Goal: Navigation & Orientation: Understand site structure

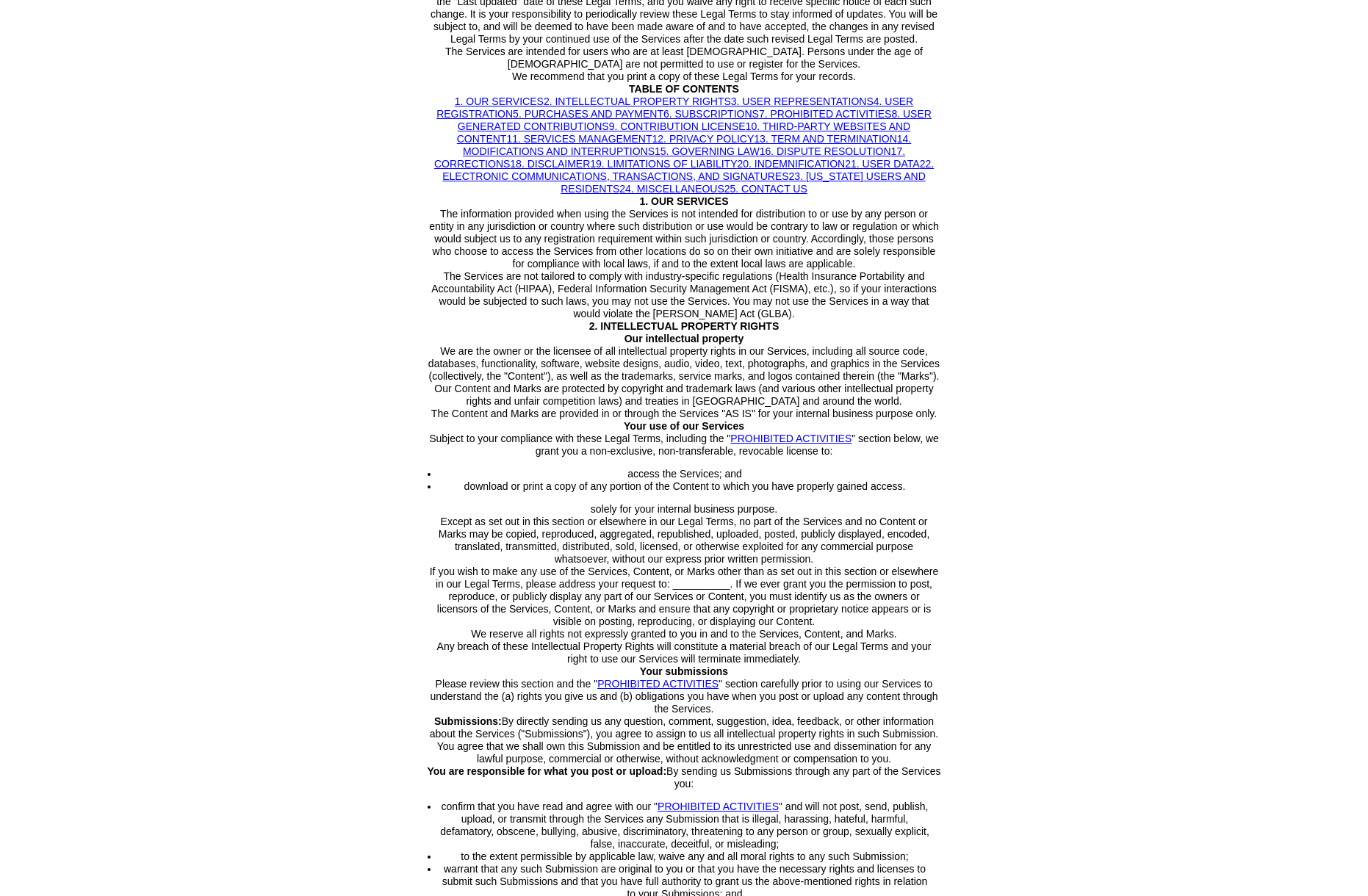
scroll to position [303, 0]
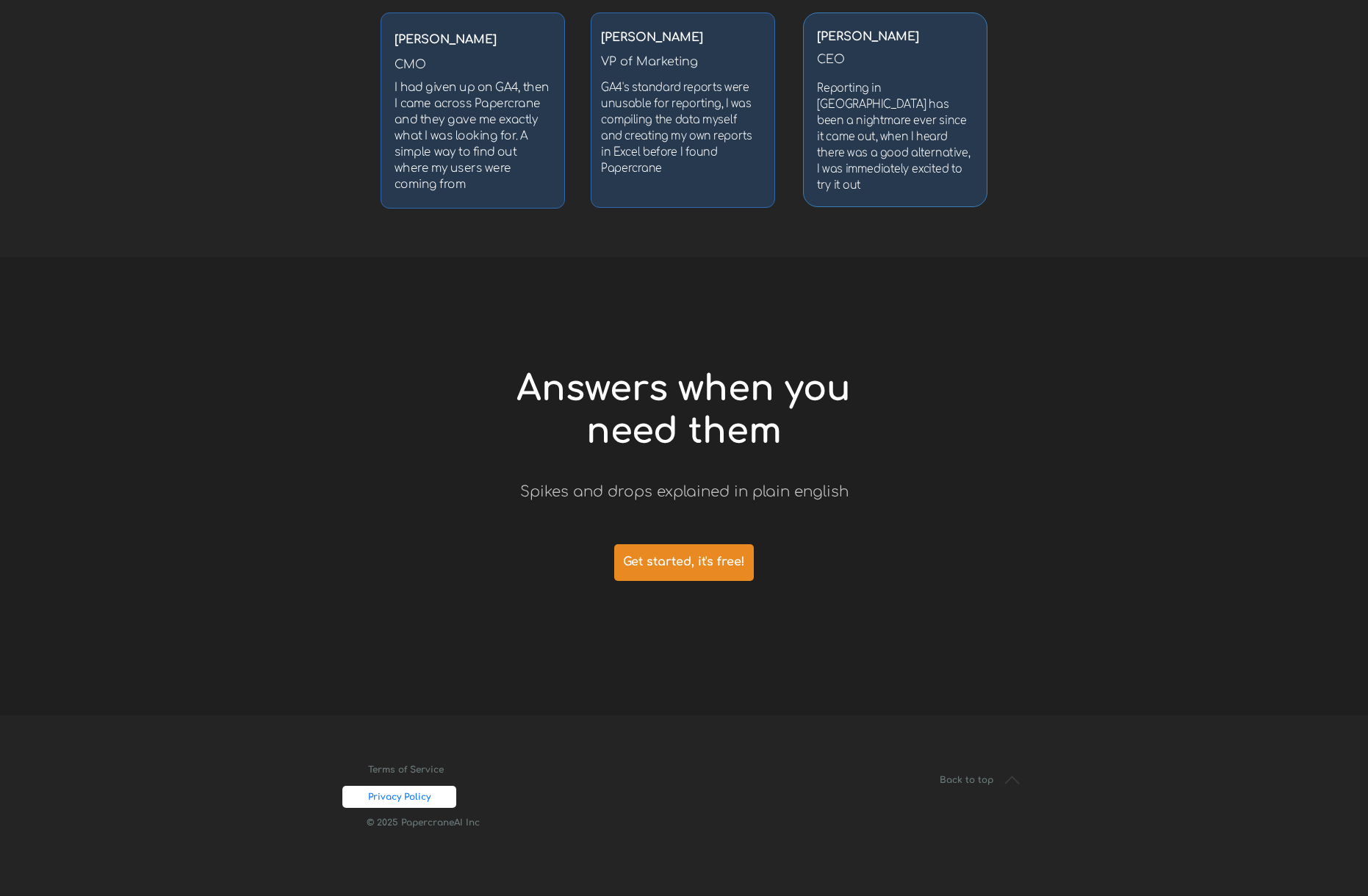
click at [395, 792] on link "Privacy Policy" at bounding box center [399, 796] width 114 height 22
